Goal: Task Accomplishment & Management: Use online tool/utility

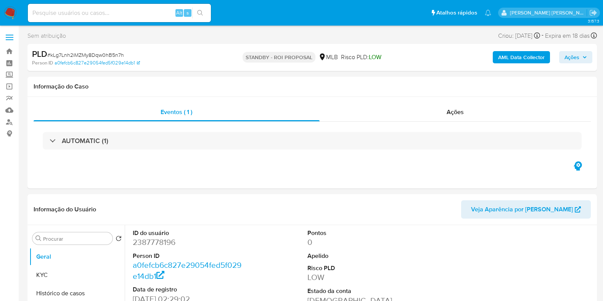
select select "10"
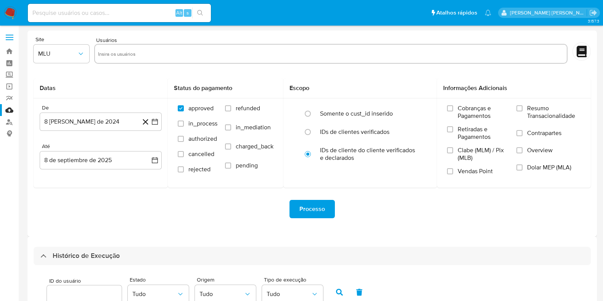
select select "10"
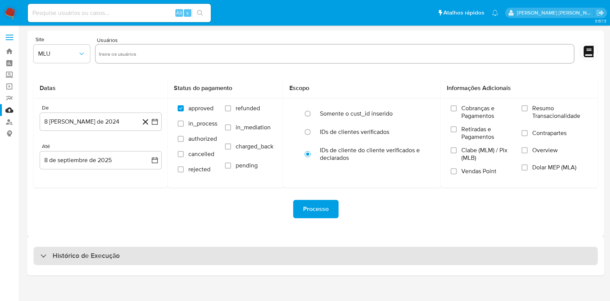
click at [92, 259] on h3 "Histórico de Execução" at bounding box center [86, 255] width 67 height 9
select select "10"
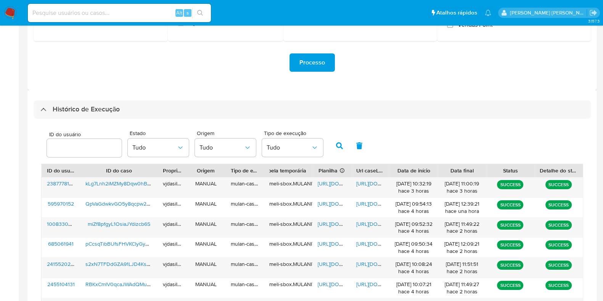
scroll to position [152, 0]
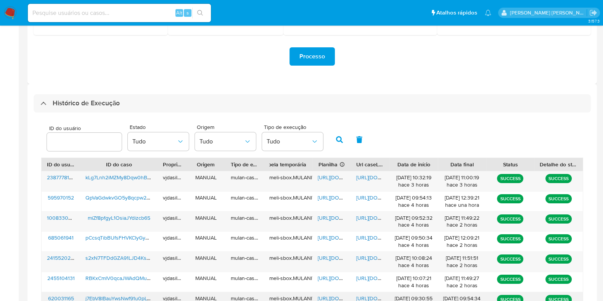
click at [371, 297] on span "https://docs.google.com/document/d/1d1X7tUw8qdVHNscY8Hc3lt9v1oRp1Wh668iMdJg8H2o…" at bounding box center [382, 298] width 53 height 8
click at [323, 296] on span "https://docs.google.com/spreadsheets/d/10J7L_0Tz3hQA8ZAT8WpQ8ls68ZGA31O884_zKmD…" at bounding box center [344, 298] width 53 height 8
click at [106, 296] on span "j7EbV8lBauYwsNwf91u0pLWv" at bounding box center [119, 298] width 69 height 8
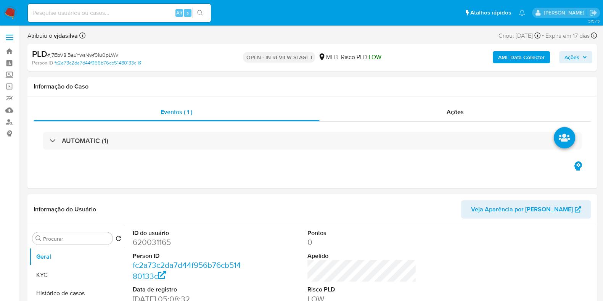
select select "10"
click at [71, 290] on button "Histórico de casos" at bounding box center [73, 293] width 89 height 18
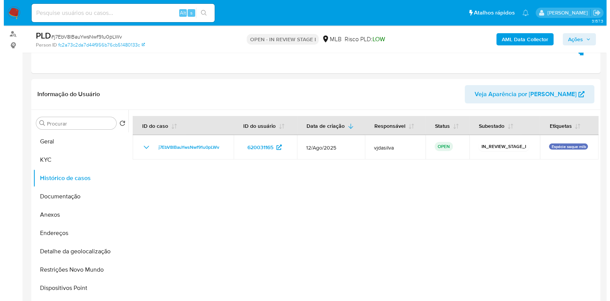
scroll to position [87, 0]
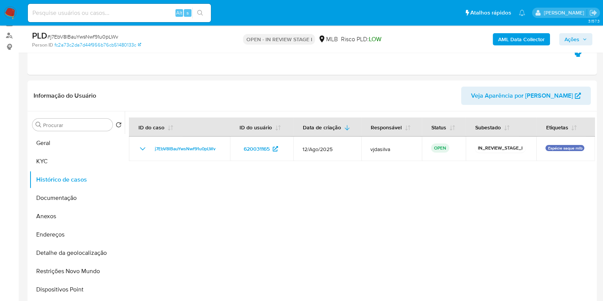
click at [524, 34] on b "AML Data Collector" at bounding box center [521, 39] width 47 height 12
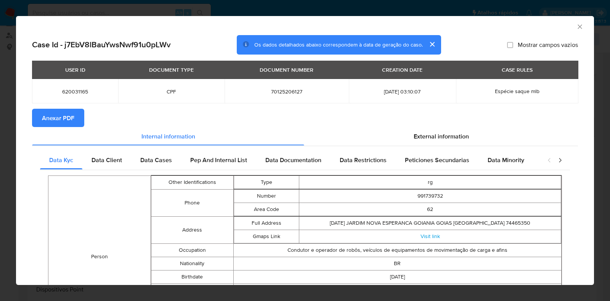
click at [70, 116] on span "Anexar PDF" at bounding box center [58, 117] width 32 height 17
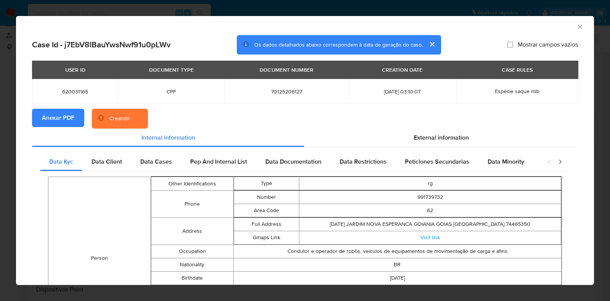
click at [512, 91] on span "Espécie saque mlb" at bounding box center [517, 91] width 45 height 8
click at [448, 138] on span "External information" at bounding box center [441, 137] width 55 height 9
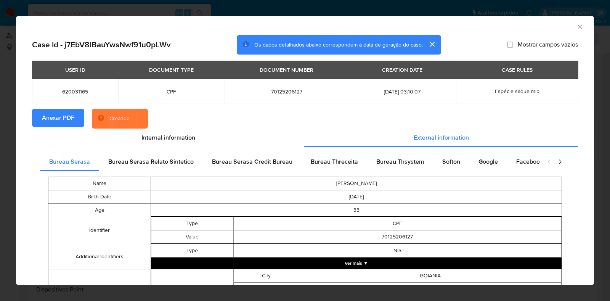
click at [458, 262] on button "Ver mais ▼" at bounding box center [356, 262] width 411 height 11
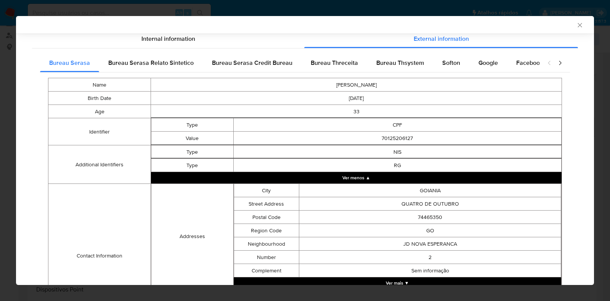
scroll to position [208, 0]
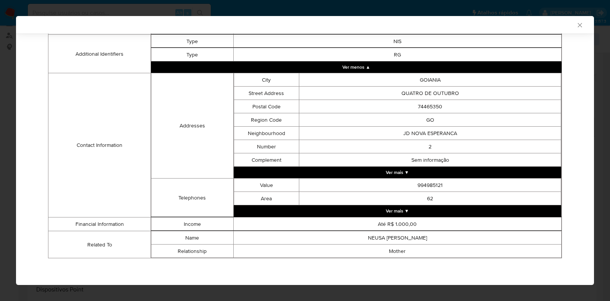
click at [367, 208] on button "Ver mais ▼" at bounding box center [398, 210] width 328 height 11
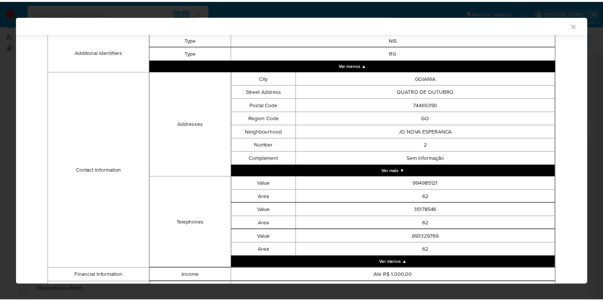
scroll to position [263, 0]
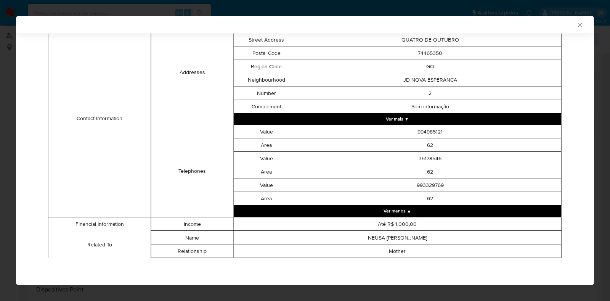
click at [576, 28] on icon "Fechar a janela" at bounding box center [580, 25] width 8 height 8
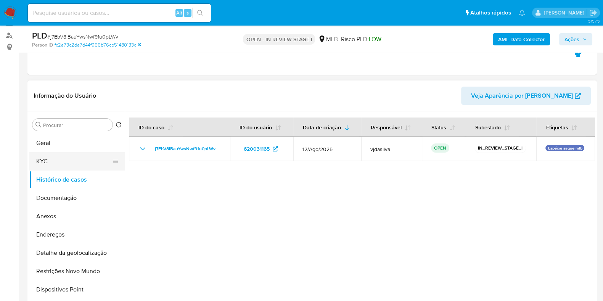
click at [73, 159] on button "KYC" at bounding box center [73, 161] width 89 height 18
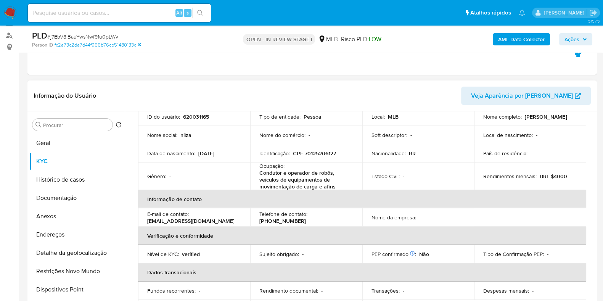
scroll to position [53, 0]
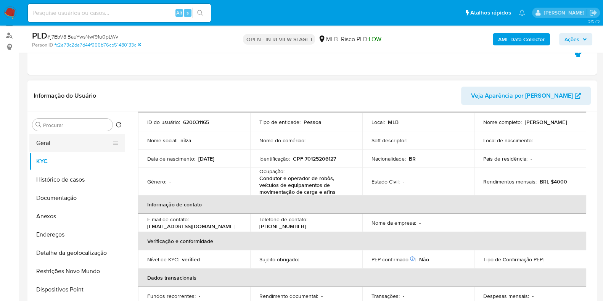
click at [82, 134] on button "Geral" at bounding box center [73, 143] width 89 height 18
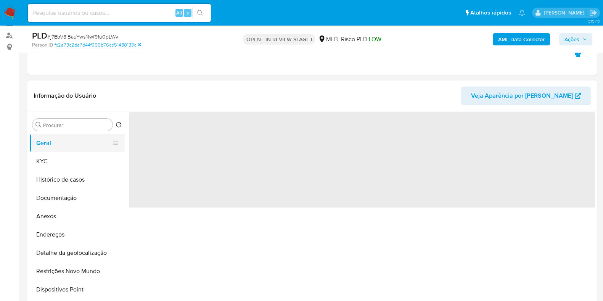
scroll to position [0, 0]
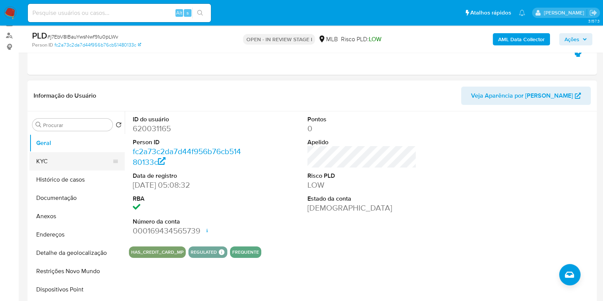
click at [70, 159] on button "KYC" at bounding box center [73, 161] width 89 height 18
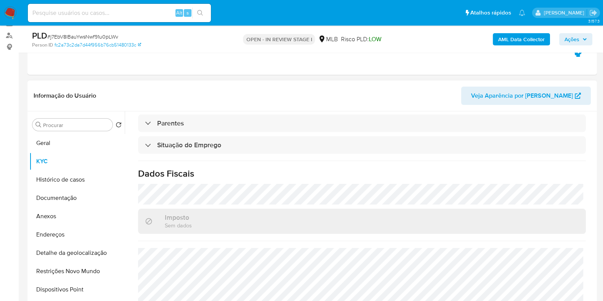
scroll to position [340, 0]
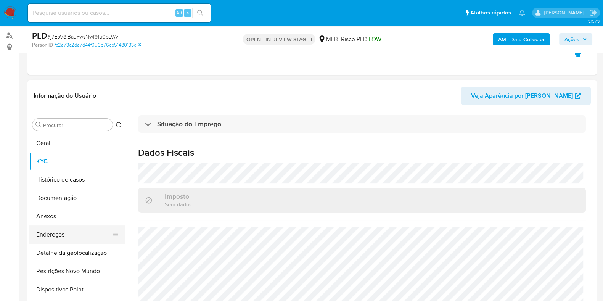
click at [79, 230] on button "Endereços" at bounding box center [73, 234] width 89 height 18
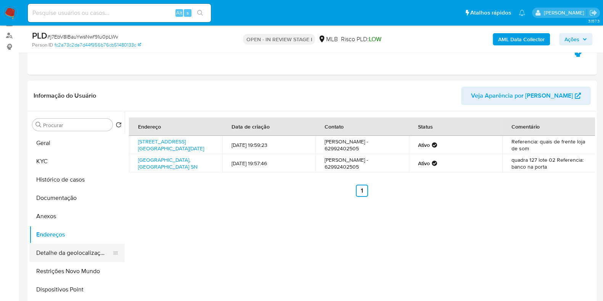
click at [94, 257] on button "Detalhe da geolocalização" at bounding box center [73, 253] width 89 height 18
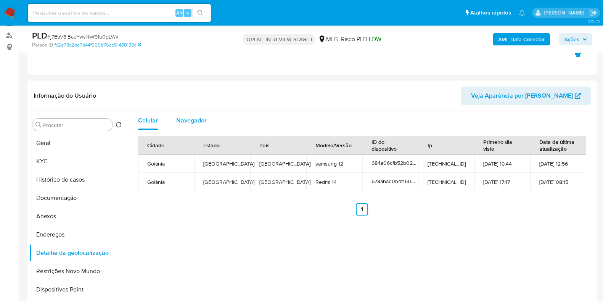
click at [200, 117] on span "Navegador" at bounding box center [191, 120] width 30 height 9
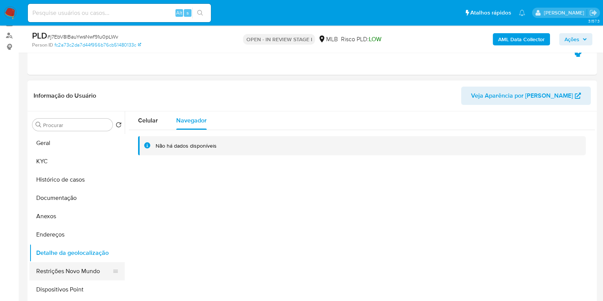
click at [84, 279] on button "Restrições Novo Mundo" at bounding box center [73, 271] width 89 height 18
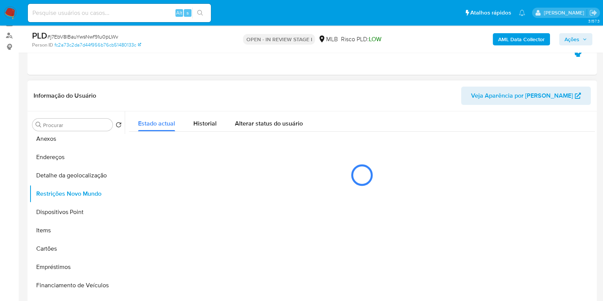
scroll to position [76, 0]
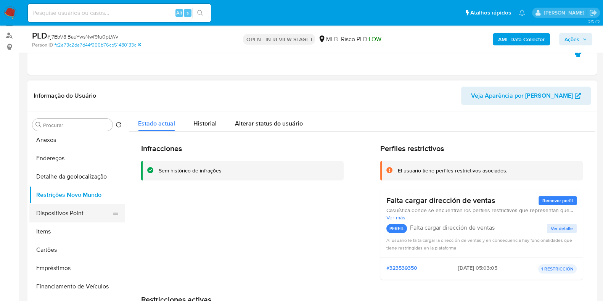
click at [70, 212] on button "Dispositivos Point" at bounding box center [73, 213] width 89 height 18
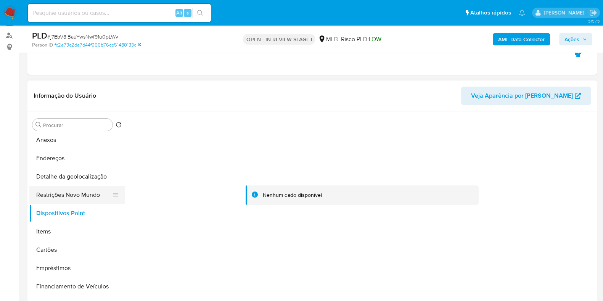
click at [72, 194] on button "Restrições Novo Mundo" at bounding box center [73, 195] width 89 height 18
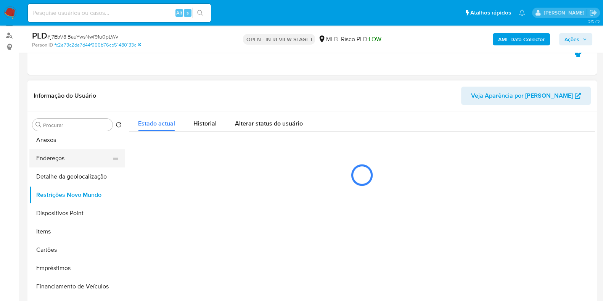
click at [73, 156] on button "Endereços" at bounding box center [73, 158] width 89 height 18
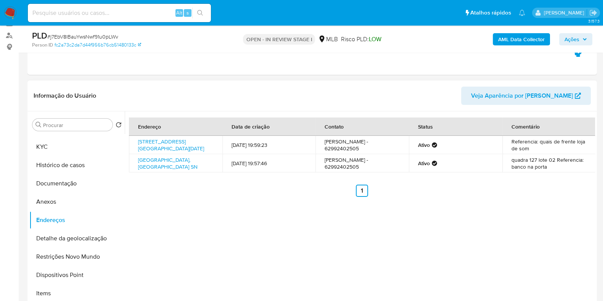
scroll to position [0, 0]
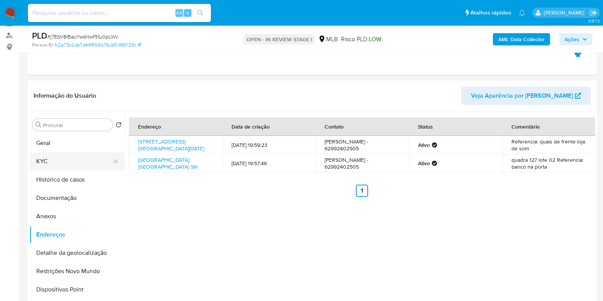
click at [85, 163] on button "KYC" at bounding box center [73, 161] width 89 height 18
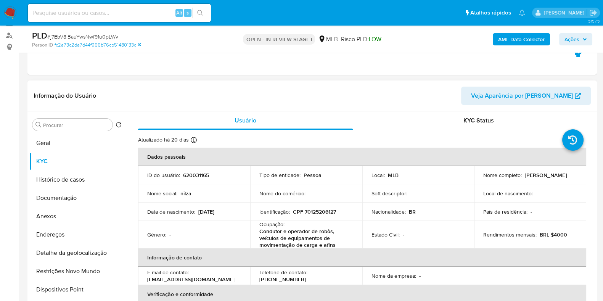
drag, startPoint x: 591, startPoint y: 135, endPoint x: 593, endPoint y: 173, distance: 38.2
click at [593, 173] on div "Usuário KYC Status Atualizado há 20 dias Criado: 03/08/2020 13:45:41 Atualizado…" at bounding box center [360, 208] width 470 height 195
click at [280, 224] on p "Ocupação :" at bounding box center [271, 224] width 25 height 7
drag, startPoint x: 258, startPoint y: 225, endPoint x: 334, endPoint y: 244, distance: 78.9
click at [334, 244] on td "Ocupação : Condutor e operador de robôs, veículos de equipamentos de movimentaç…" at bounding box center [306, 234] width 112 height 27
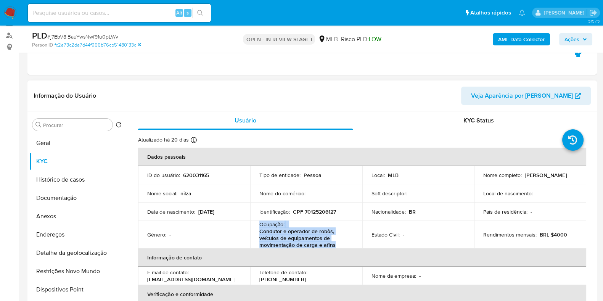
copy div "Ocupação : Condutor e operador de robôs, veículos de equipamentos de movimentaç…"
click at [58, 148] on button "Geral" at bounding box center [73, 143] width 89 height 18
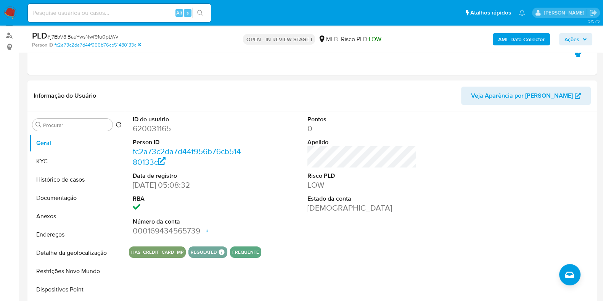
drag, startPoint x: 58, startPoint y: 148, endPoint x: 149, endPoint y: 45, distance: 137.2
click at [79, 270] on button "Restrições Novo Mundo" at bounding box center [73, 271] width 89 height 18
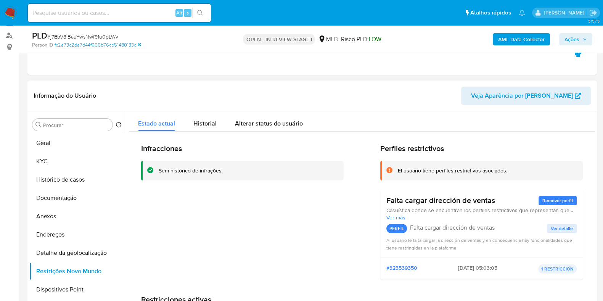
drag, startPoint x: 393, startPoint y: 171, endPoint x: 497, endPoint y: 204, distance: 109.8
click at [497, 204] on div "Perfiles restrictivos El usuario tiene perfiles restrictivos asociados. Falta c…" at bounding box center [481, 215] width 202 height 142
click at [61, 190] on button "Documentação" at bounding box center [73, 198] width 89 height 18
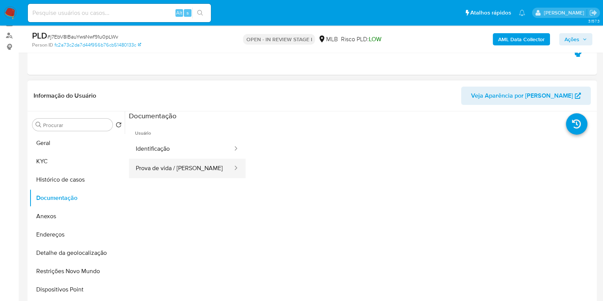
click at [164, 160] on button "Prova de vida / Selfie" at bounding box center [181, 168] width 104 height 19
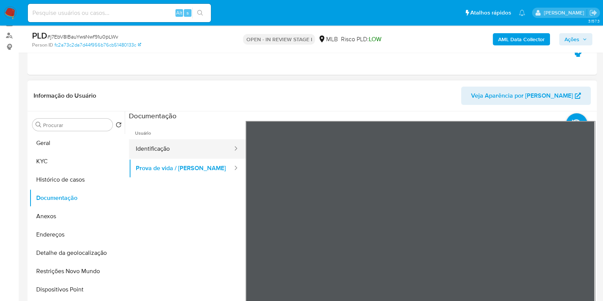
click at [162, 146] on button "Identificação" at bounding box center [181, 148] width 104 height 19
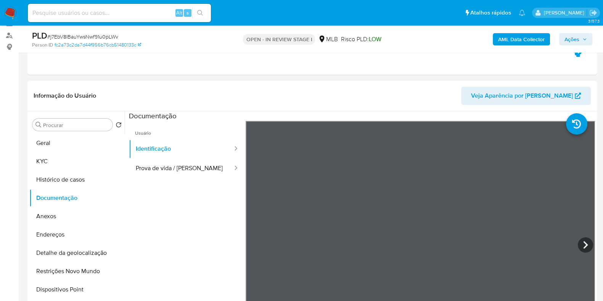
click at [392, 120] on section at bounding box center [362, 238] width 466 height 254
click at [584, 240] on icon at bounding box center [585, 244] width 15 height 15
click at [255, 240] on icon at bounding box center [254, 244] width 15 height 15
click at [583, 242] on icon at bounding box center [585, 245] width 5 height 8
click at [81, 219] on button "Anexos" at bounding box center [73, 216] width 89 height 18
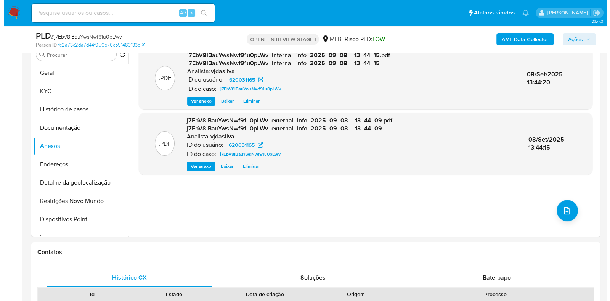
scroll to position [165, 0]
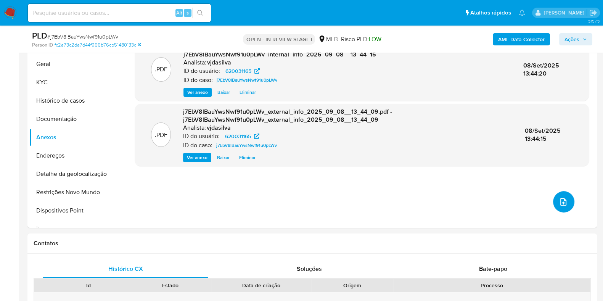
click at [562, 197] on icon "upload-file" at bounding box center [562, 201] width 9 height 9
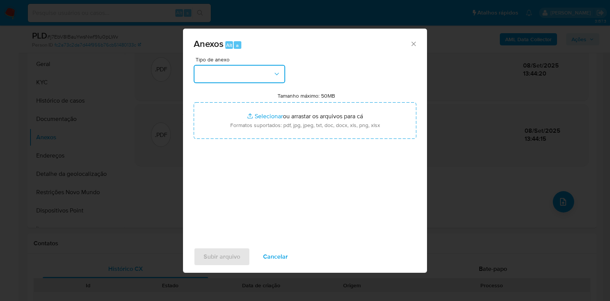
click at [276, 73] on icon "button" at bounding box center [277, 74] width 8 height 8
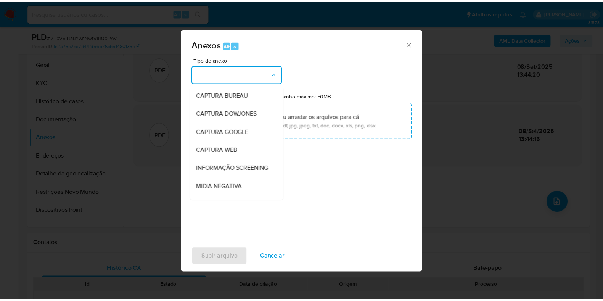
scroll to position [117, 0]
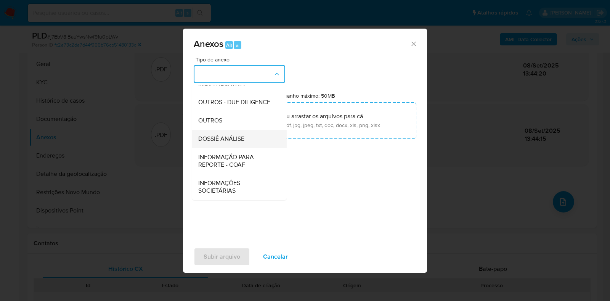
click at [241, 140] on span "DOSSIÊ ANÁLISE" at bounding box center [221, 139] width 46 height 8
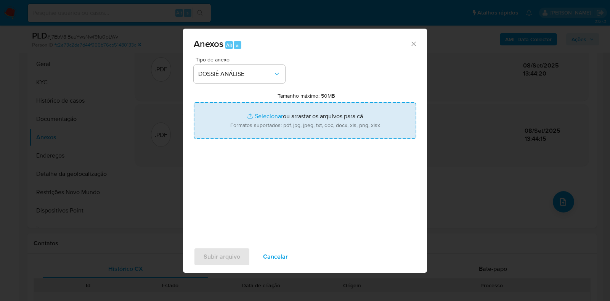
type input "C:\fakepath\SAR - XXXX - CPF 70125206127 - NILZA LOPES DE OLIVEIRA.pdf"
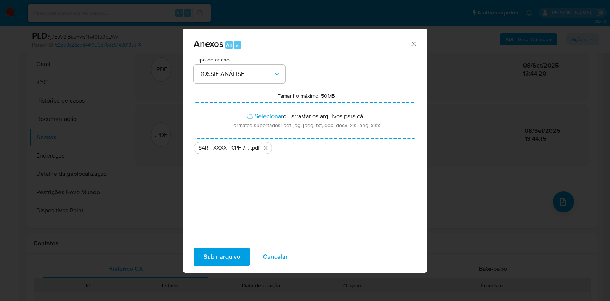
click at [221, 250] on span "Subir arquivo" at bounding box center [222, 256] width 37 height 17
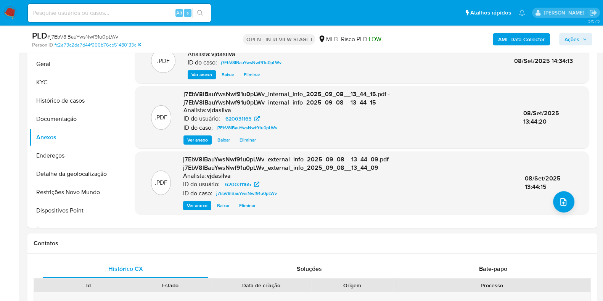
click at [574, 37] on span "Ações" at bounding box center [571, 39] width 15 height 12
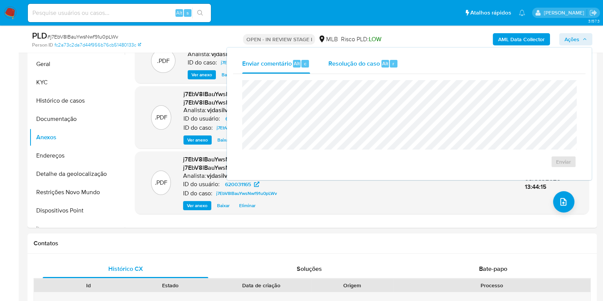
click at [355, 63] on span "Resolução do caso" at bounding box center [353, 63] width 51 height 9
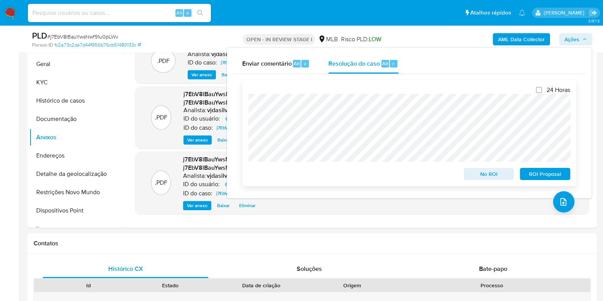
click at [530, 173] on span "ROI Proposal" at bounding box center [545, 173] width 40 height 11
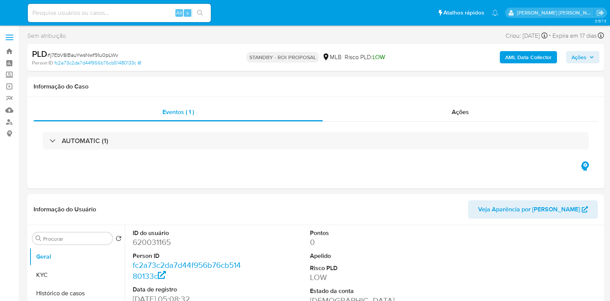
select select "10"
